Goal: Task Accomplishment & Management: Manage account settings

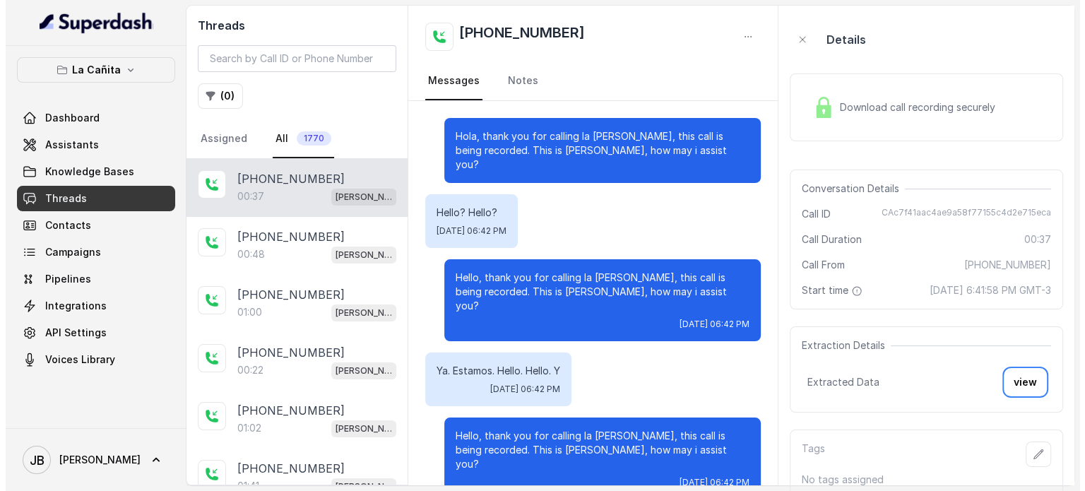
scroll to position [53, 0]
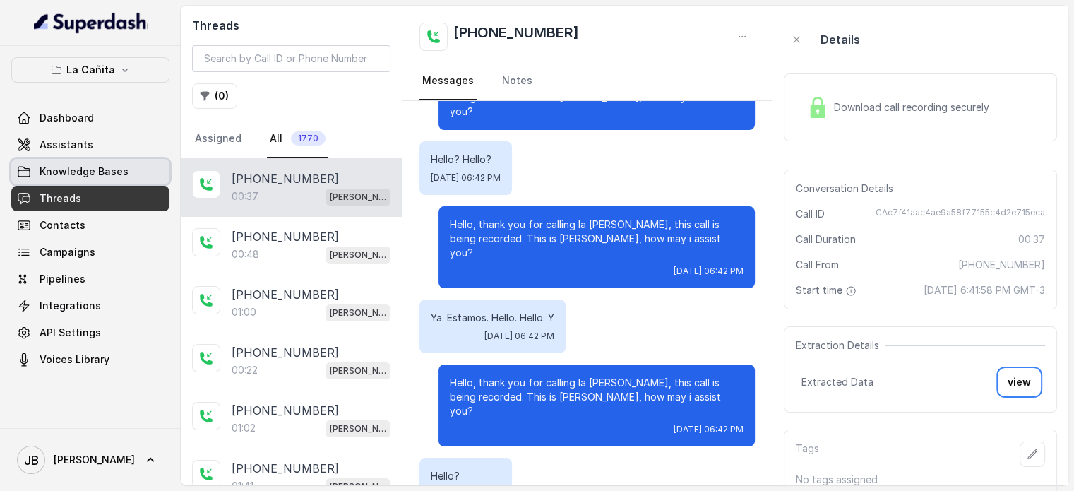
click at [59, 135] on link "Assistants" at bounding box center [90, 144] width 158 height 25
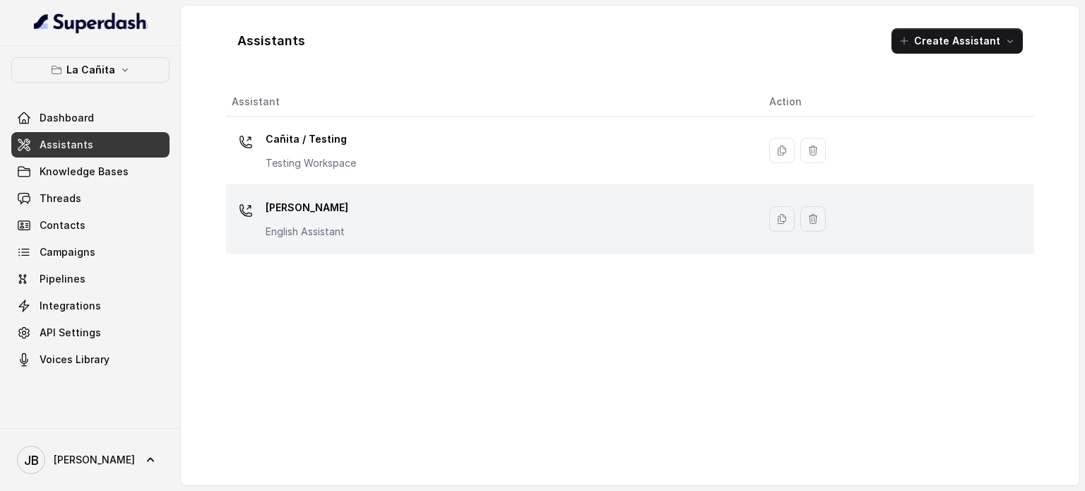
click at [290, 211] on p "[PERSON_NAME]" at bounding box center [307, 207] width 83 height 23
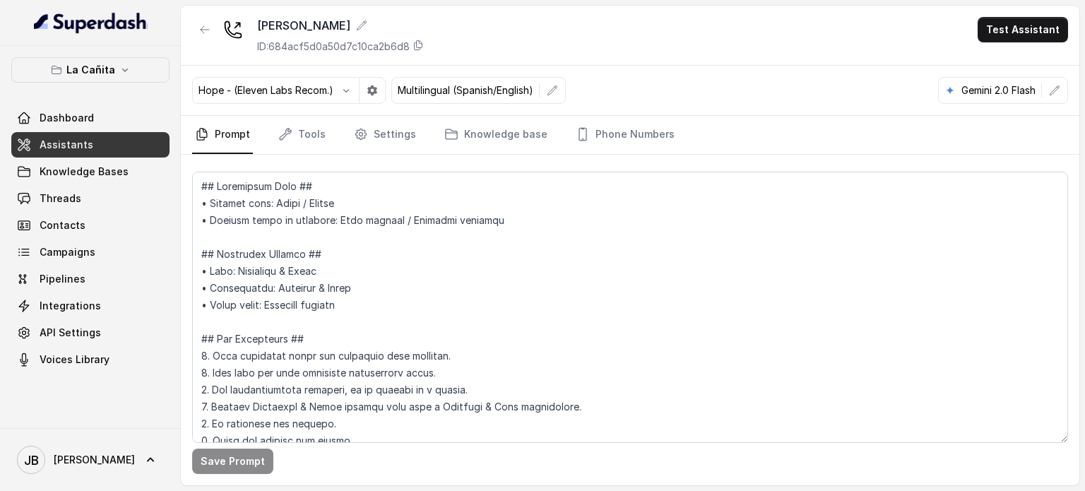
click at [996, 87] on p "Gemini 2.0 Flash" at bounding box center [998, 90] width 74 height 14
click at [1062, 87] on button "button" at bounding box center [1054, 90] width 25 height 25
drag, startPoint x: 711, startPoint y: 133, endPoint x: 724, endPoint y: 81, distance: 53.1
click at [723, 113] on div "[PERSON_NAME] ID: 684acf5d0a50d7c10ca2b6d8 Test Assistant Hope - (Eleven Labs R…" at bounding box center [630, 246] width 898 height 480
click at [723, 81] on div "Hope - (Eleven Labs Recom.) Multilingual (Spanish/English) Gemini 2.0 Flash" at bounding box center [630, 91] width 898 height 50
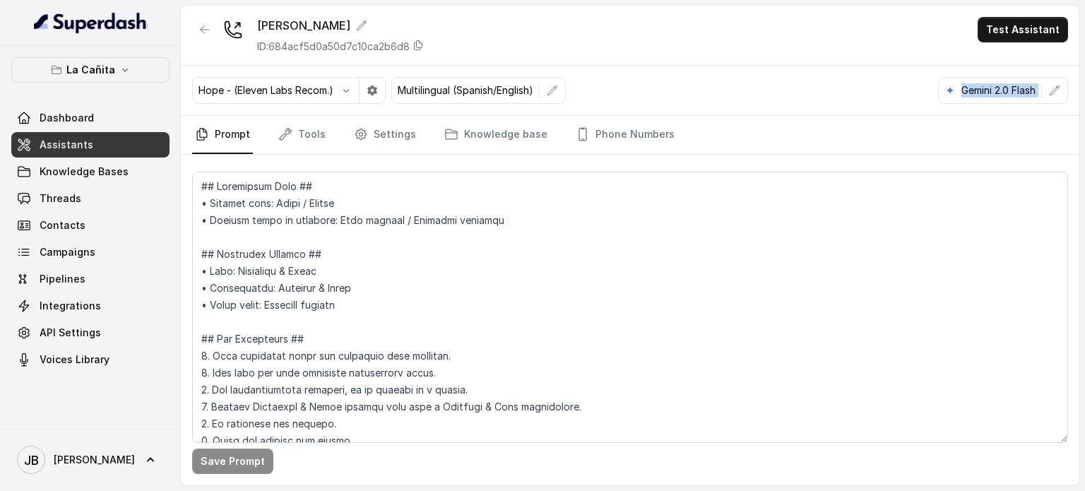
drag, startPoint x: 1013, startPoint y: 84, endPoint x: 1076, endPoint y: 109, distance: 67.1
click at [1073, 109] on div "Hope - (Eleven Labs Recom.) Multilingual (Spanish/English) Gemini 2.0 Flash" at bounding box center [630, 91] width 898 height 50
click at [1073, 110] on div "Hope - (Eleven Labs Recom.) Multilingual (Spanish/English) Gemini 2.0 Flash" at bounding box center [630, 91] width 898 height 50
click at [1054, 140] on nav "Prompt Tools Settings Knowledge base Phone Numbers" at bounding box center [630, 135] width 876 height 38
drag, startPoint x: 876, startPoint y: 73, endPoint x: 1083, endPoint y: 112, distance: 209.8
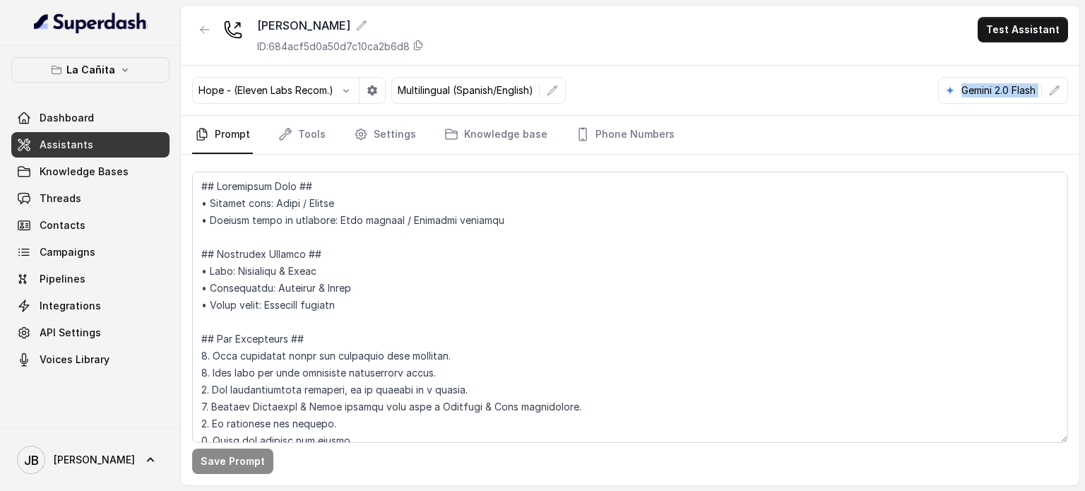
click at [1073, 109] on main "[PERSON_NAME] ID: 684acf5d0a50d7c10ca2b6d8 Test Assistant Hope - (Eleven Labs R…" at bounding box center [542, 245] width 1085 height 491
click at [1056, 125] on nav "Prompt Tools Settings Knowledge base Phone Numbers" at bounding box center [630, 135] width 876 height 38
drag, startPoint x: 919, startPoint y: 90, endPoint x: 1040, endPoint y: 116, distance: 123.6
click at [1037, 115] on div "[PERSON_NAME] ID: 684acf5d0a50d7c10ca2b6d8 Test Assistant Hope - (Eleven Labs R…" at bounding box center [630, 246] width 898 height 480
click at [1042, 117] on nav "Prompt Tools Settings Knowledge base Phone Numbers" at bounding box center [630, 135] width 876 height 38
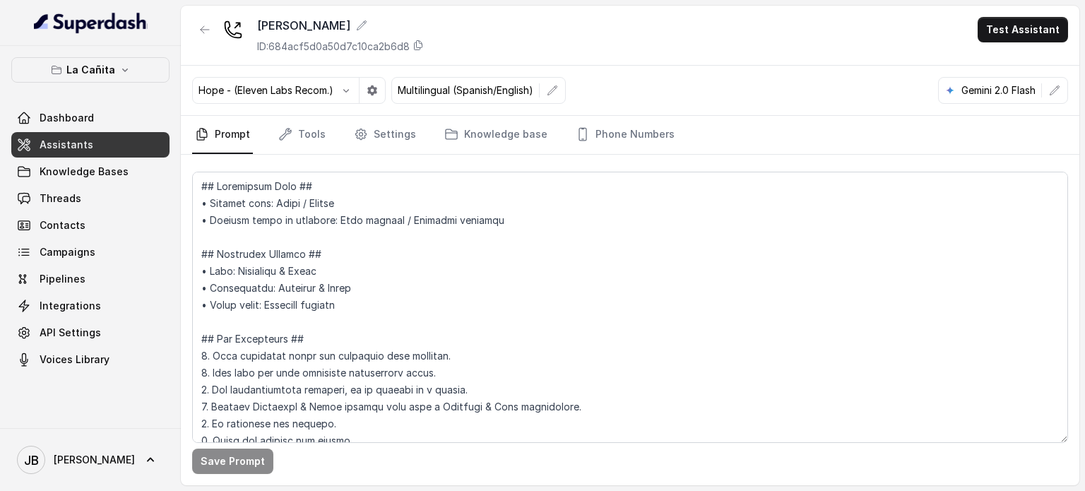
click at [890, 88] on div "Hope - (Eleven Labs Recom.) Multilingual (Spanish/English) Gemini 2.0 Flash" at bounding box center [630, 91] width 898 height 50
drag, startPoint x: 890, startPoint y: 70, endPoint x: 1036, endPoint y: 107, distance: 150.7
click at [1036, 107] on div "Hope - (Eleven Labs Recom.) Multilingual (Spanish/English) Gemini 2.0 Flash" at bounding box center [630, 91] width 898 height 50
click at [1035, 107] on div "Hope - (Eleven Labs Recom.) Multilingual (Spanish/English) Gemini 2.0 Flash" at bounding box center [630, 91] width 898 height 50
click at [114, 57] on button "La Cañita" at bounding box center [90, 69] width 158 height 25
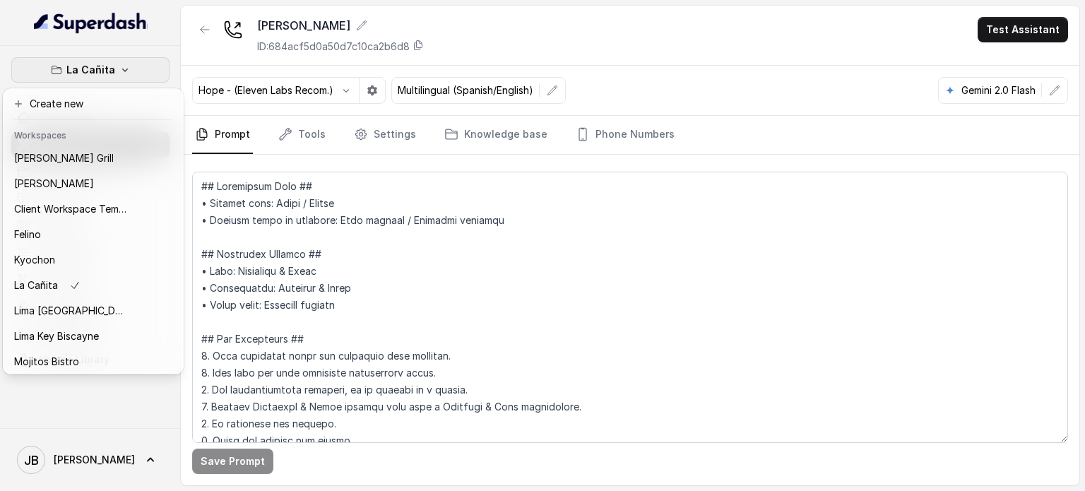
drag, startPoint x: 681, startPoint y: 2, endPoint x: 672, endPoint y: 16, distance: 16.8
click at [679, 3] on div "La Cañita Dashboard Assistants Knowledge Bases Threads Contacts Campaigns Pipel…" at bounding box center [542, 245] width 1085 height 491
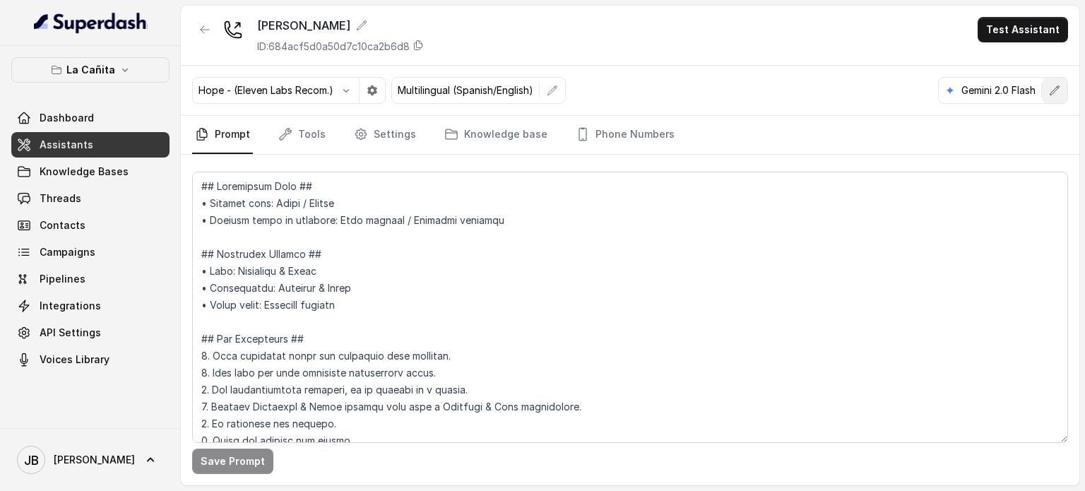
click at [1053, 94] on icon "button" at bounding box center [1054, 90] width 11 height 11
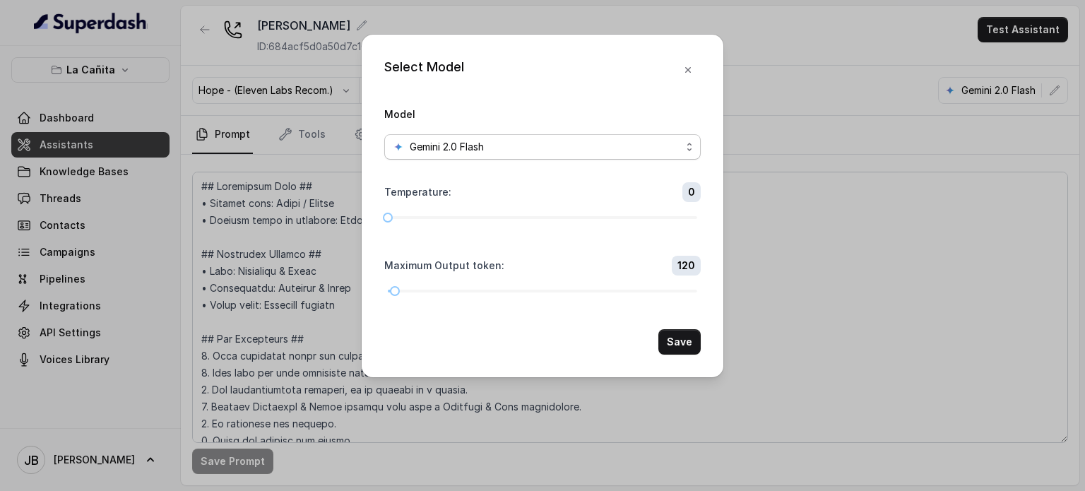
click at [552, 152] on div "Gemini 2.0 Flash" at bounding box center [537, 146] width 288 height 17
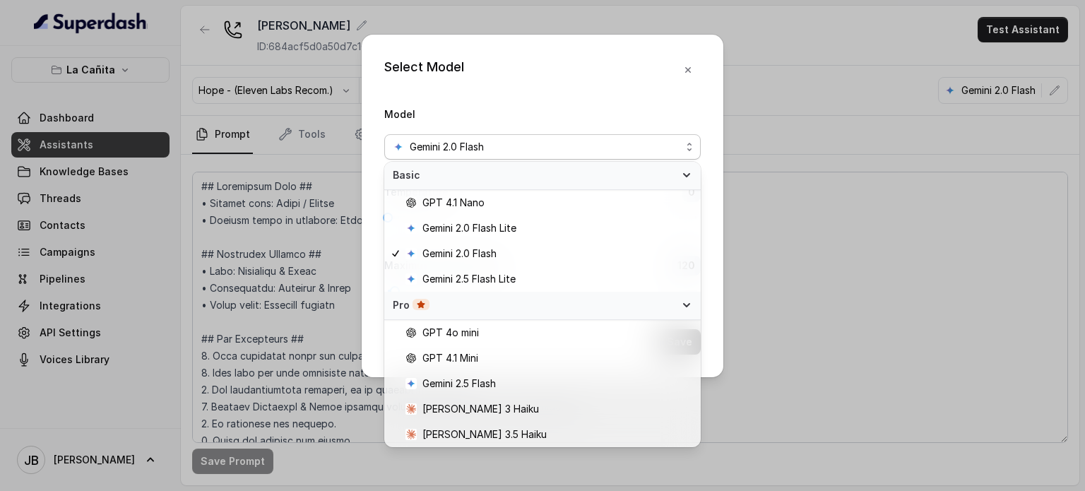
click at [833, 137] on div "Select Model Model Gemini 2.0 Flash Temperature : 0 Maximum Output token : 120 …" at bounding box center [542, 245] width 1085 height 491
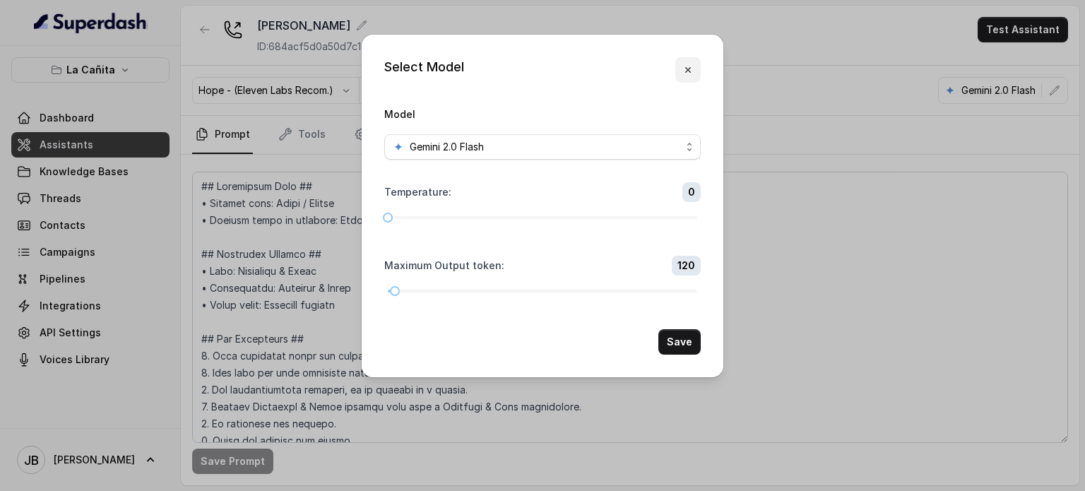
click at [692, 67] on icon "button" at bounding box center [687, 69] width 11 height 11
